Goal: Navigation & Orientation: Understand site structure

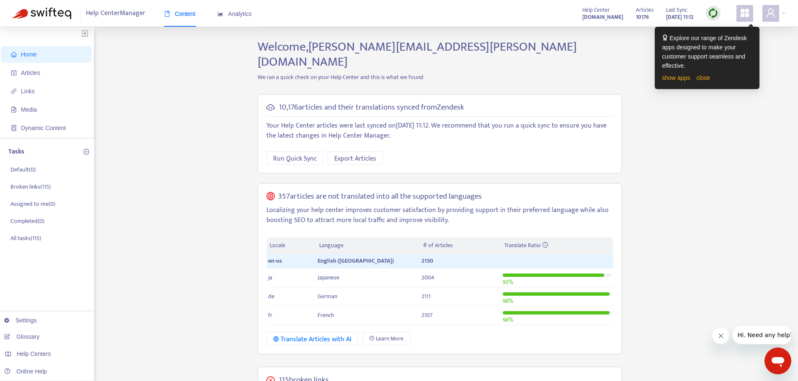
click at [697, 104] on div "Home Articles Links Media Dynamic Content Tasks Default ( 0 ) Broken links ( 11…" at bounding box center [399, 340] width 772 height 602
click at [713, 15] on img at bounding box center [713, 13] width 10 height 10
click at [705, 78] on link "close" at bounding box center [703, 78] width 14 height 7
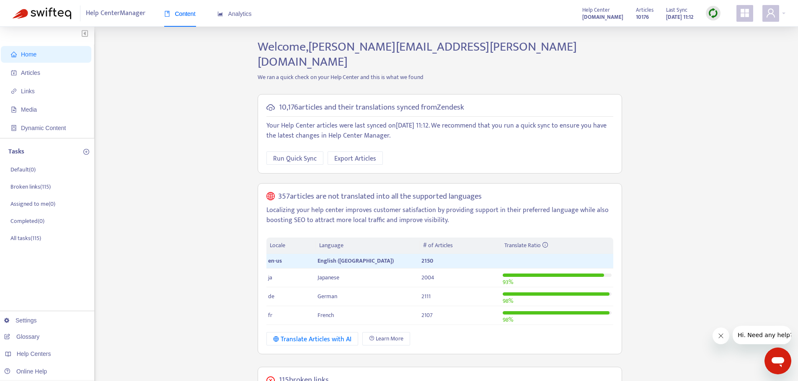
click at [712, 10] on img at bounding box center [713, 13] width 10 height 10
click at [727, 43] on link "Full Sync" at bounding box center [727, 44] width 30 height 10
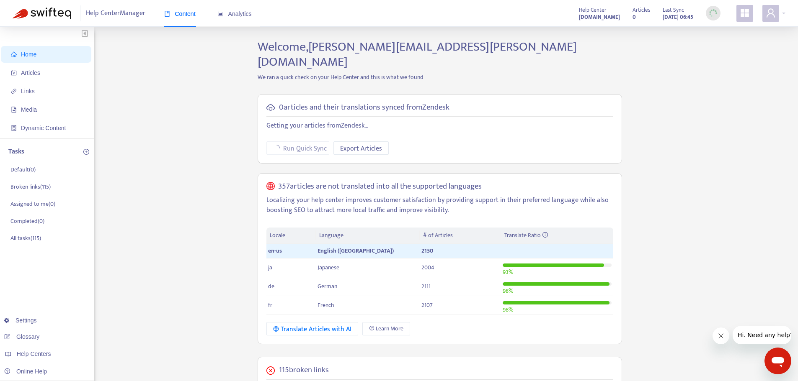
click at [214, 135] on div "Home Articles Links Media Dynamic Content Tasks Default ( 0 ) Broken links ( 11…" at bounding box center [399, 335] width 772 height 592
